Goal: Find specific page/section: Find specific page/section

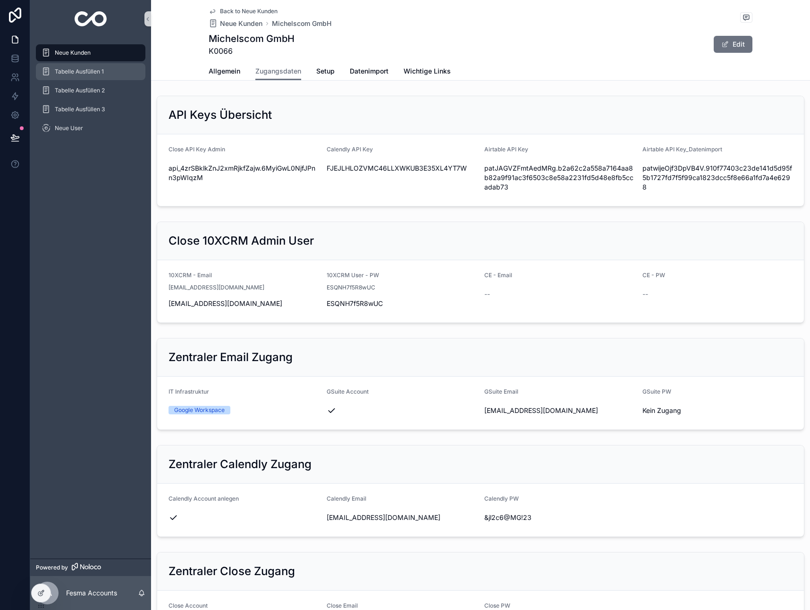
scroll to position [502, 0]
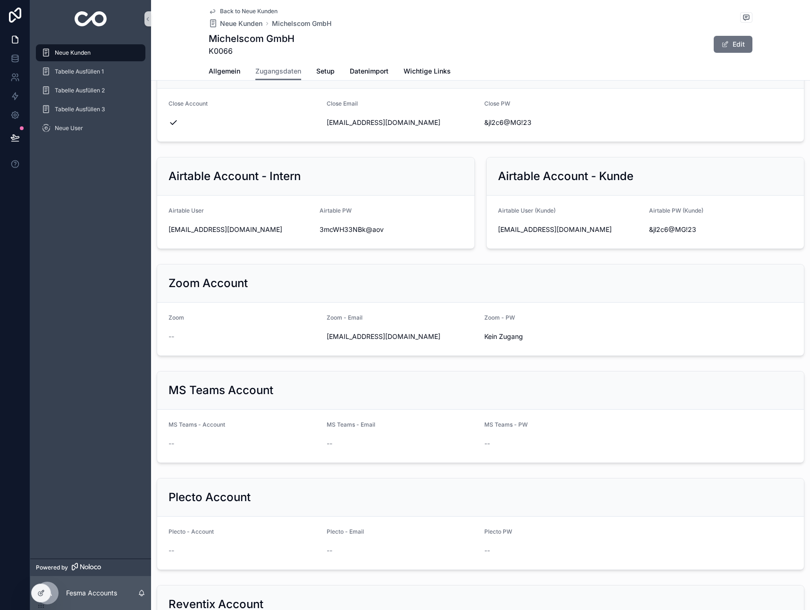
click at [80, 52] on span "Neue Kunden" at bounding box center [73, 53] width 36 height 8
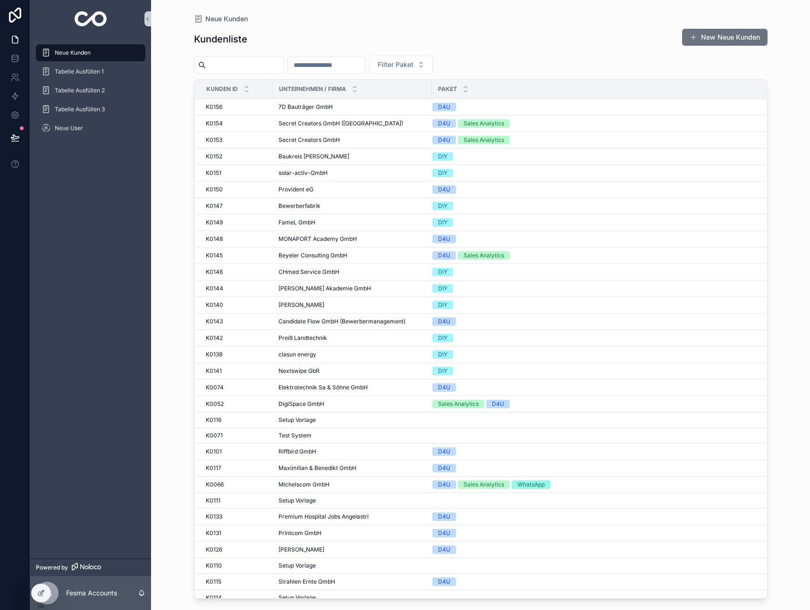
click at [260, 69] on input "scrollable content" at bounding box center [244, 65] width 77 height 13
click at [540, 37] on div "Kundenliste New Neue Kunden" at bounding box center [480, 39] width 573 height 22
click at [436, 29] on div "Kundenliste New Neue Kunden" at bounding box center [480, 39] width 573 height 22
click at [257, 66] on input "scrollable content" at bounding box center [244, 65] width 77 height 13
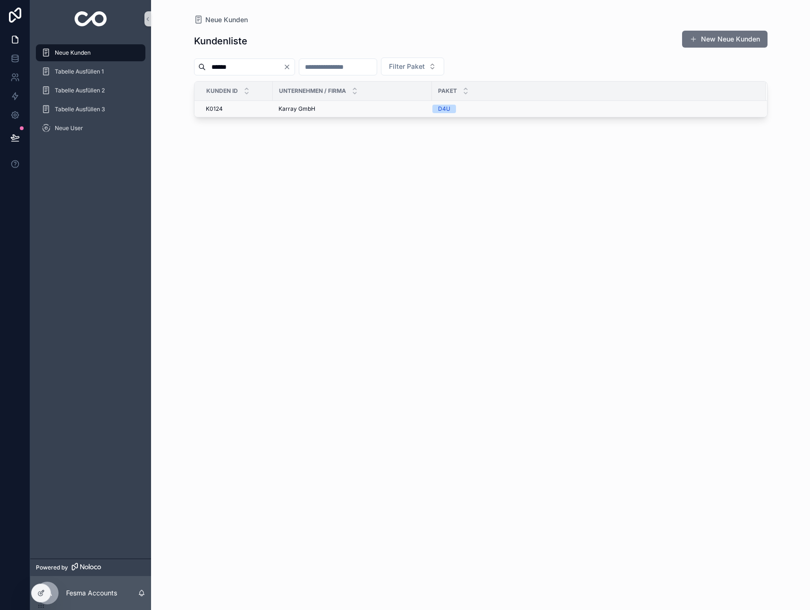
type input "******"
click at [292, 105] on span "Karray GmbH" at bounding box center [296, 109] width 37 height 8
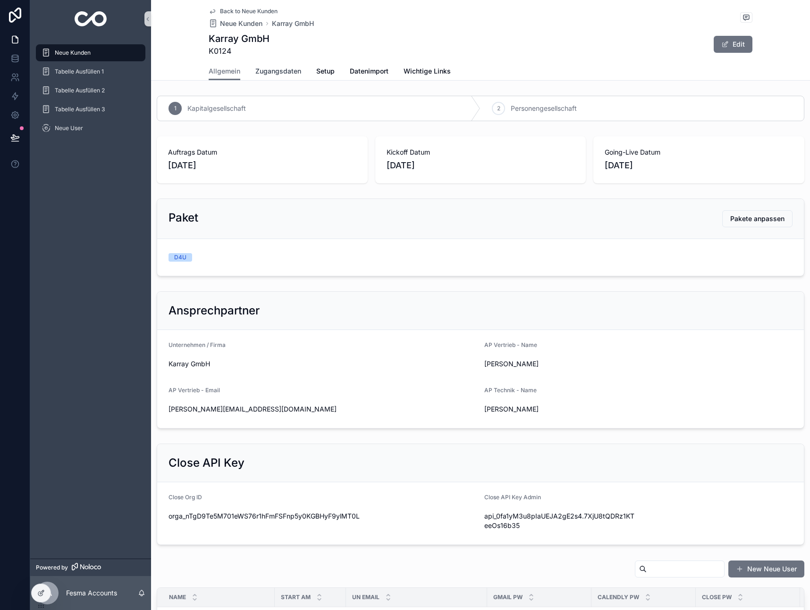
click at [296, 74] on span "Zugangsdaten" at bounding box center [278, 71] width 46 height 9
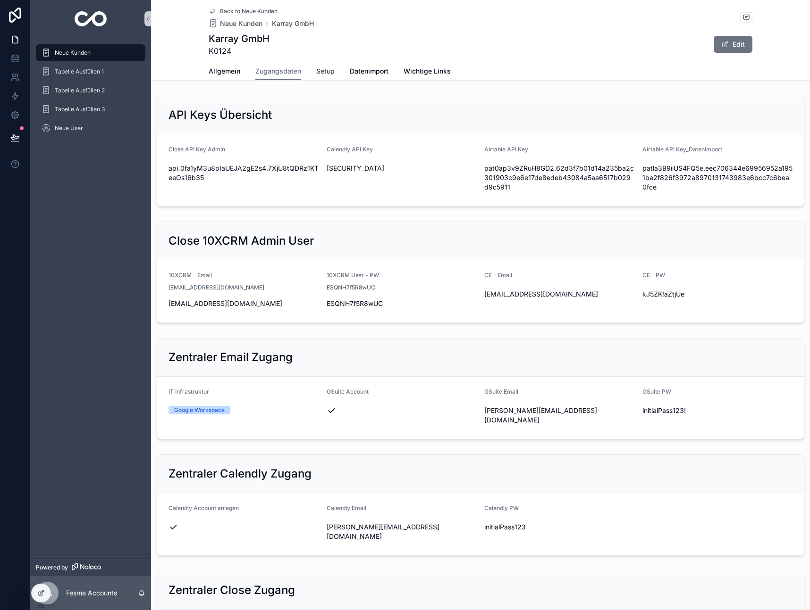
click at [328, 73] on span "Setup" at bounding box center [325, 71] width 18 height 9
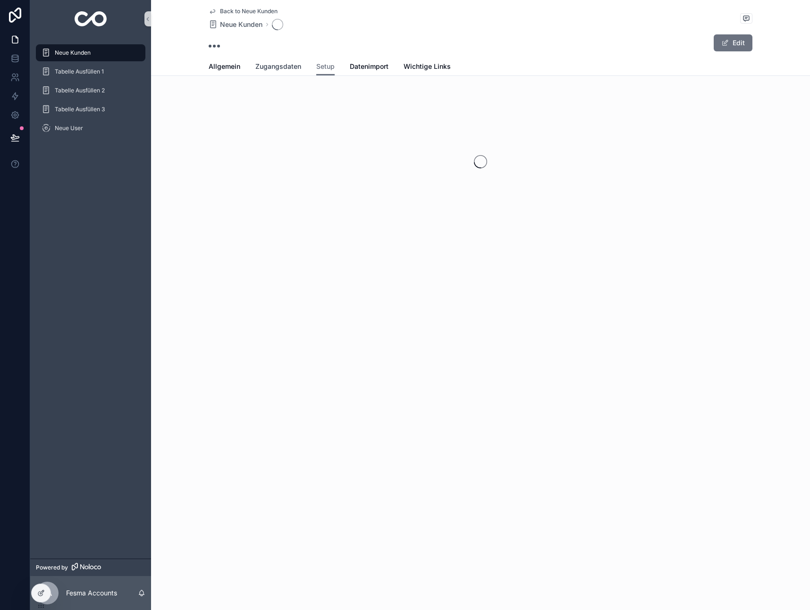
click at [277, 68] on span "Zugangsdaten" at bounding box center [278, 66] width 46 height 9
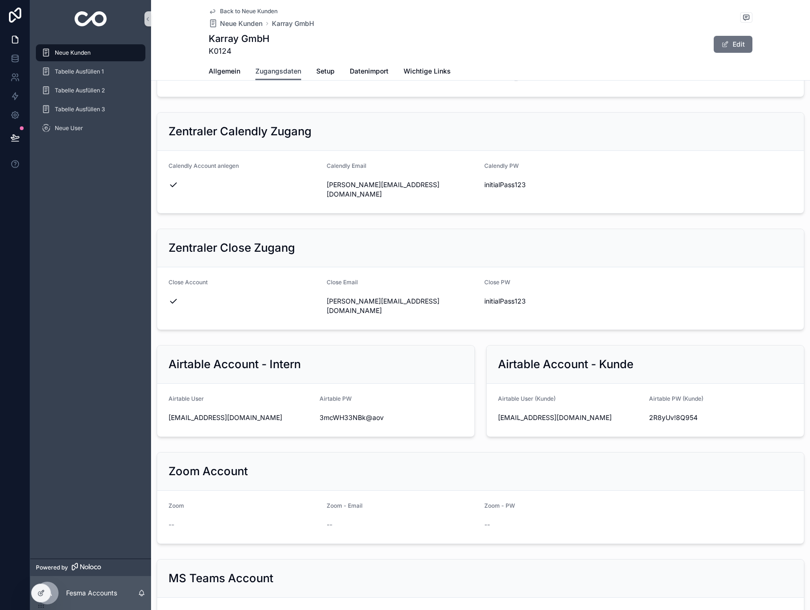
scroll to position [341, 0]
click at [323, 195] on icon "scrollable content" at bounding box center [321, 191] width 8 height 8
click at [505, 191] on span "initialPass123" at bounding box center [559, 186] width 150 height 9
click at [477, 190] on icon "scrollable content" at bounding box center [479, 187] width 8 height 8
